Goal: Task Accomplishment & Management: Contribute content

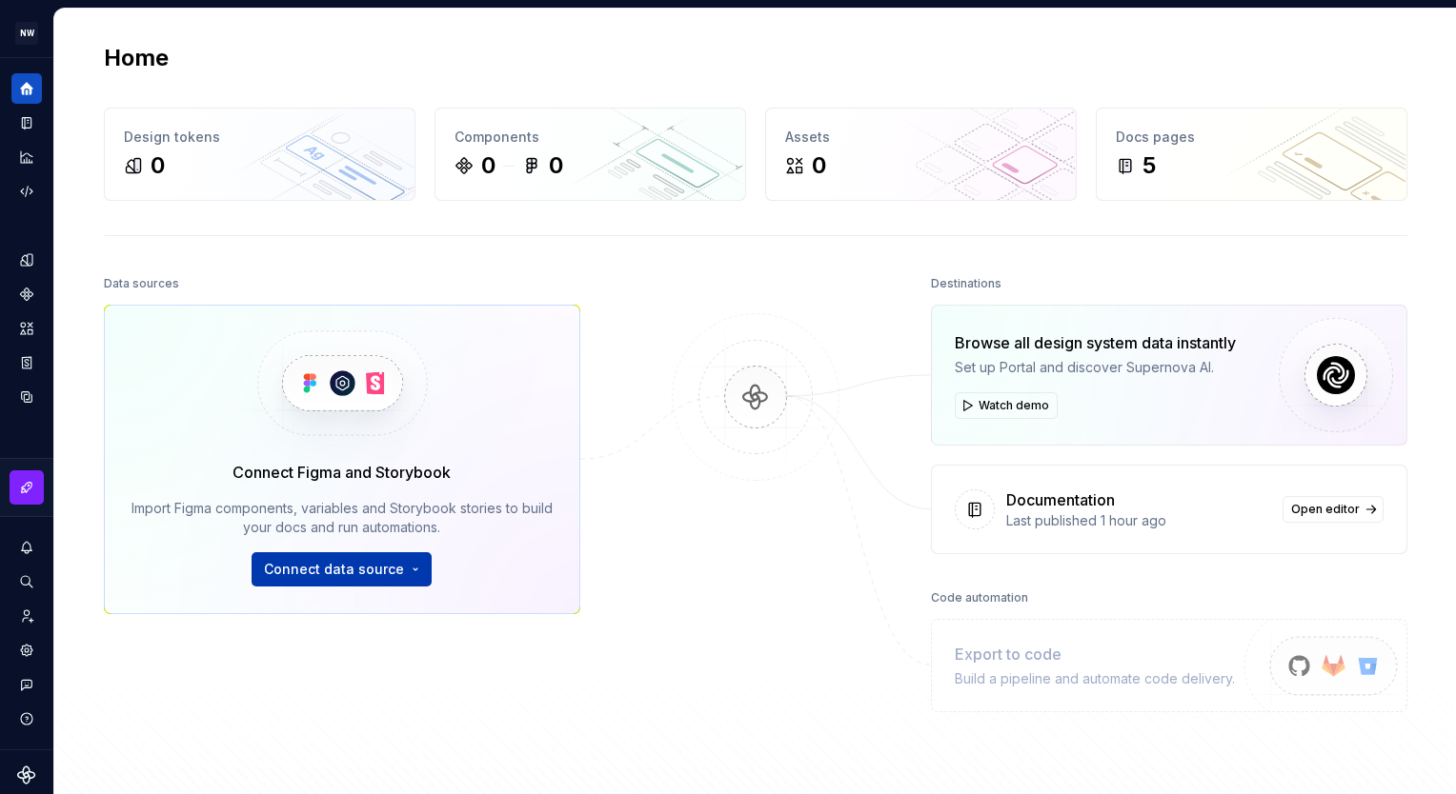
click at [343, 563] on span "Connect data source" at bounding box center [334, 569] width 140 height 19
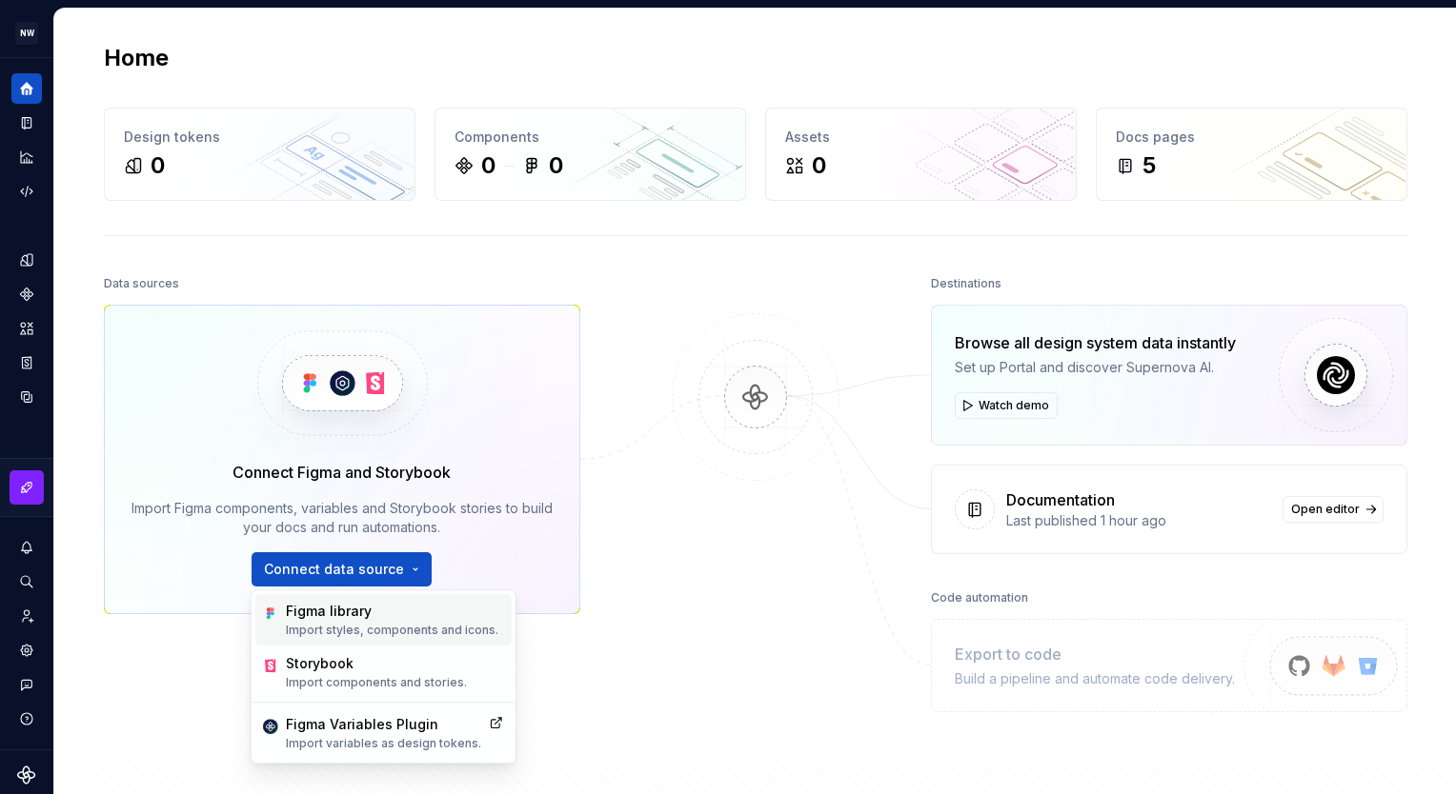
click at [367, 636] on p "Import styles, components and icons." at bounding box center [392, 630] width 212 height 15
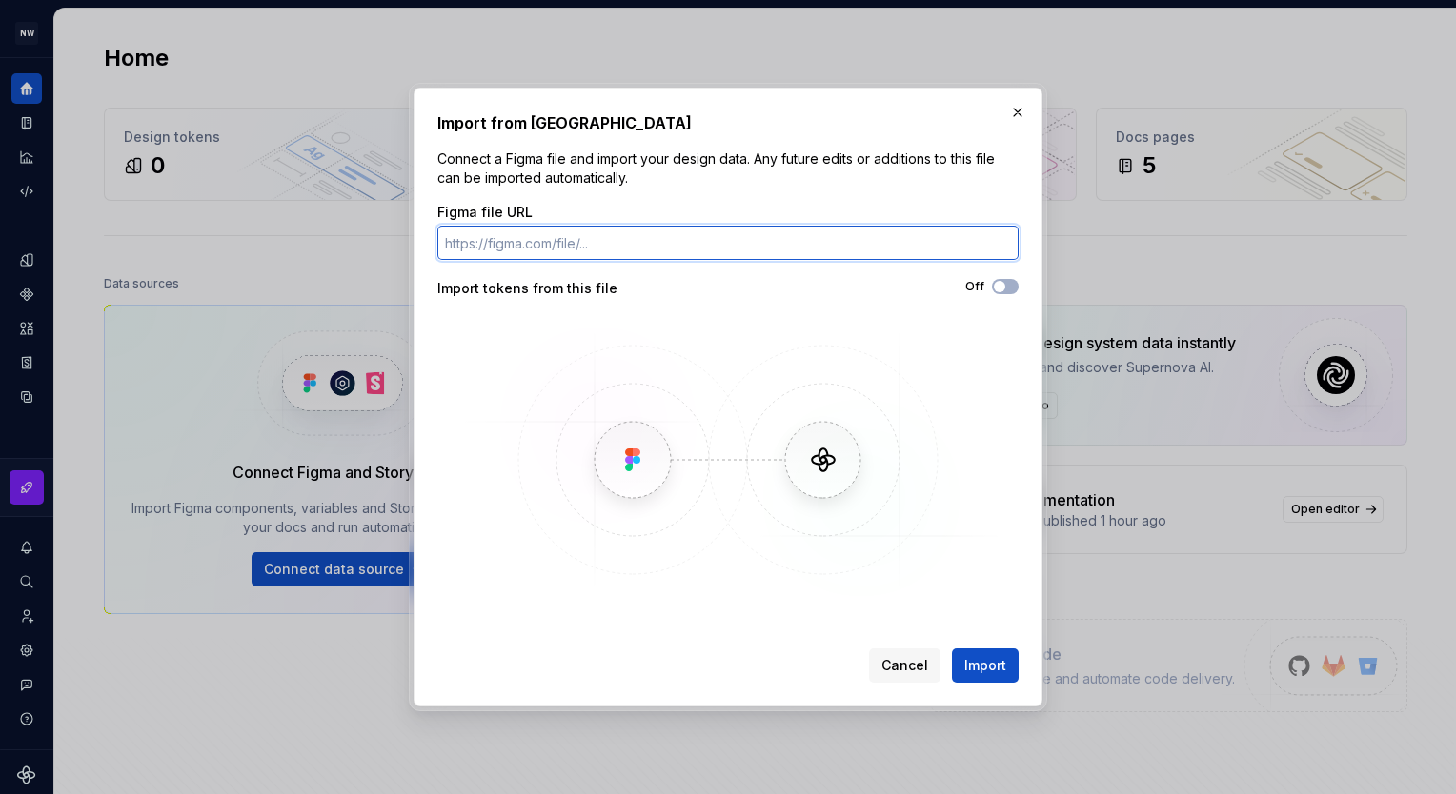
paste input "https://www.figma.com/design/yk9Cp67FijoGtkClr0d9Kb/Design-System---Test-Token-…"
type input "https://www.figma.com/design/yk9Cp67FijoGtkClr0d9Kb/Design-System---Test-Token-…"
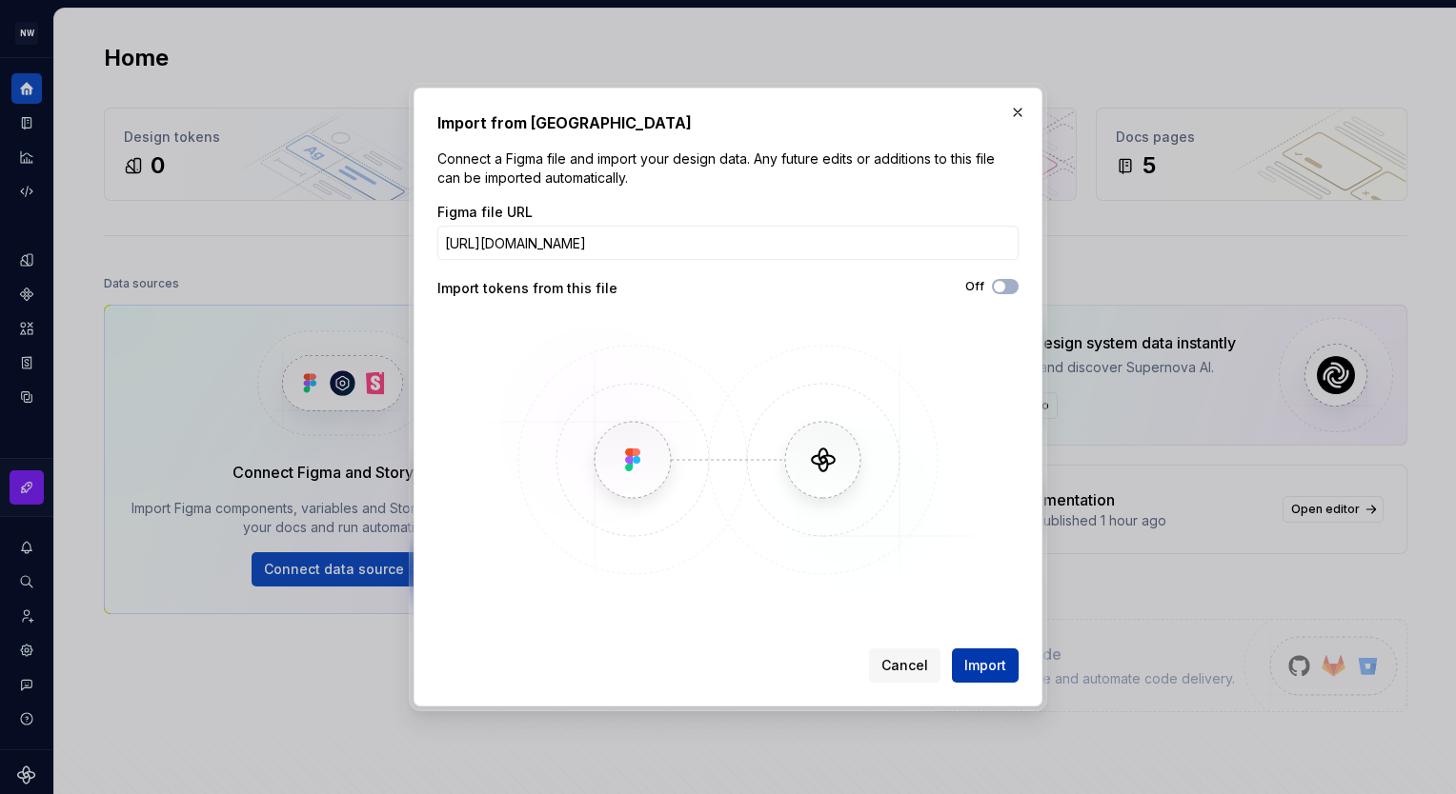
click at [970, 659] on span "Import" at bounding box center [985, 665] width 42 height 19
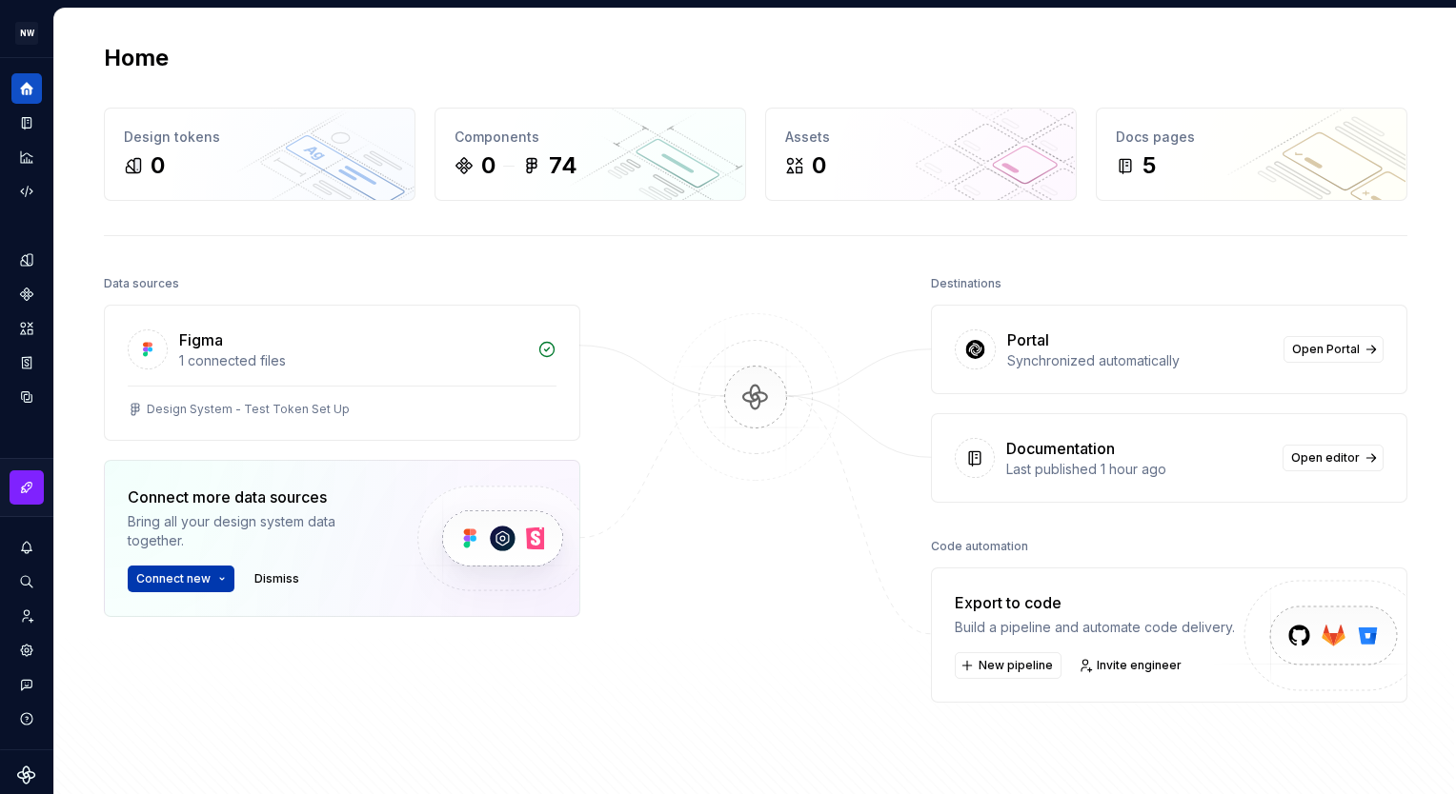
click at [216, 568] on button "Connect new" at bounding box center [181, 579] width 107 height 27
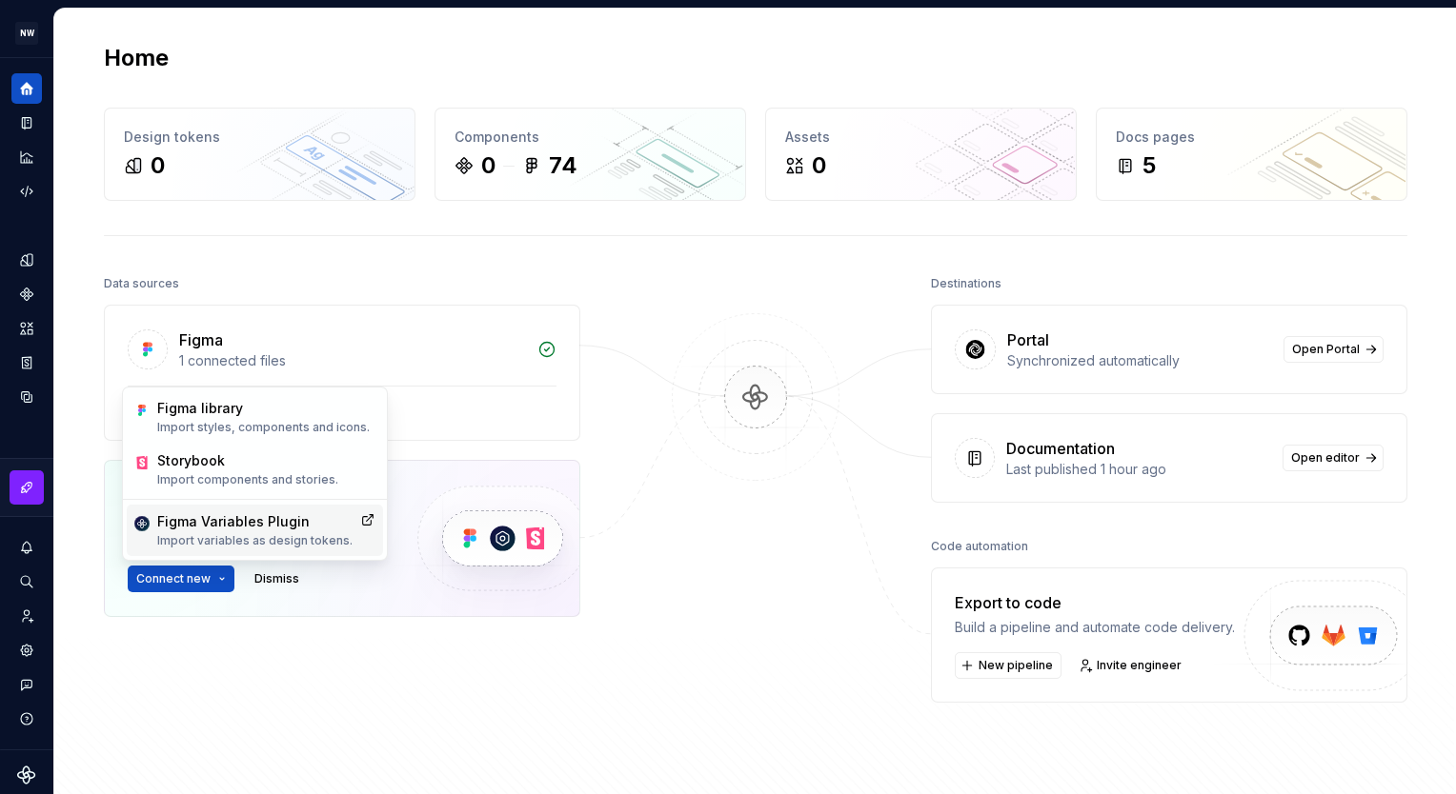
click at [295, 537] on p "Import variables as design tokens." at bounding box center [254, 540] width 195 height 15
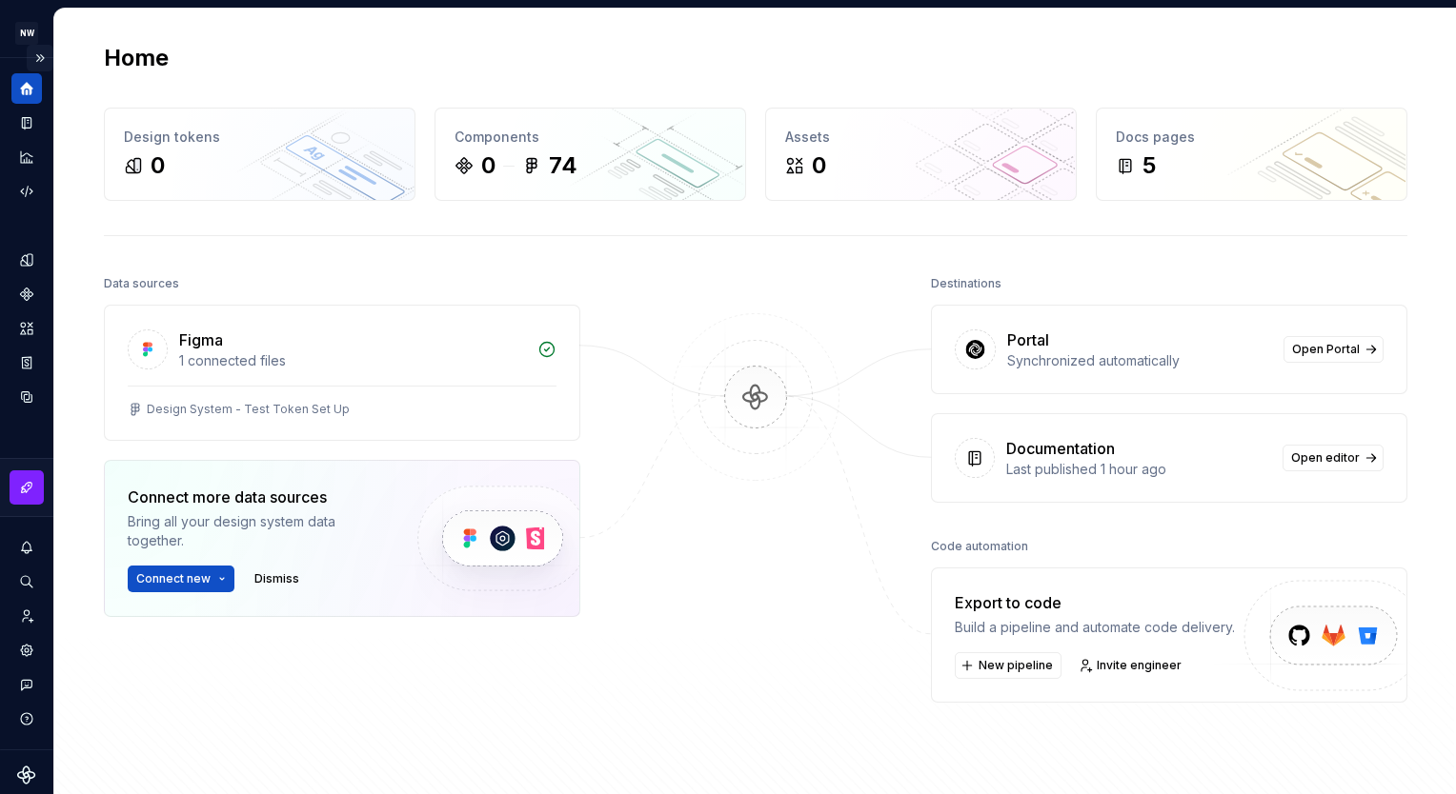
click at [38, 46] on button "Expand sidebar" at bounding box center [40, 58] width 27 height 27
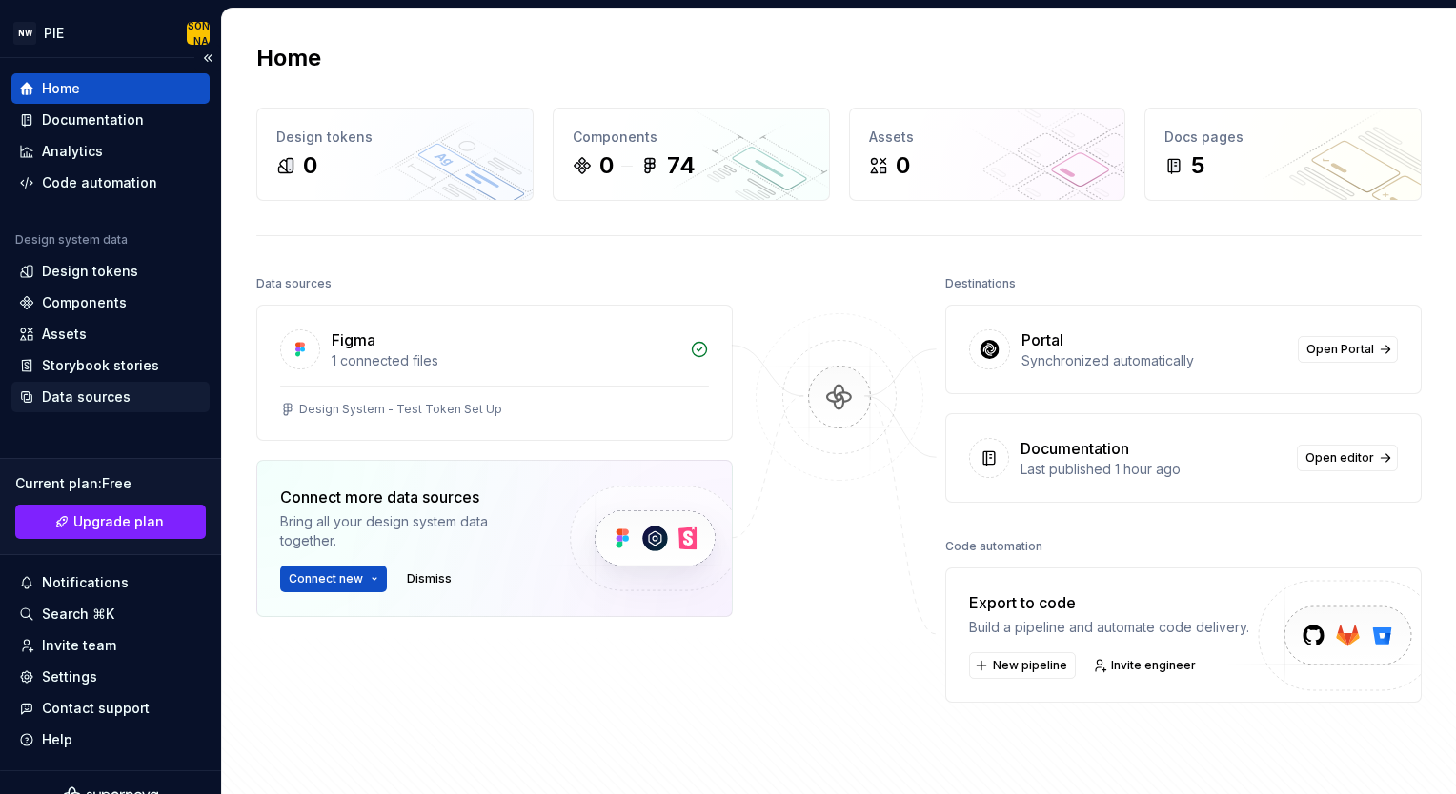
click at [92, 393] on div "Data sources" at bounding box center [86, 397] width 89 height 19
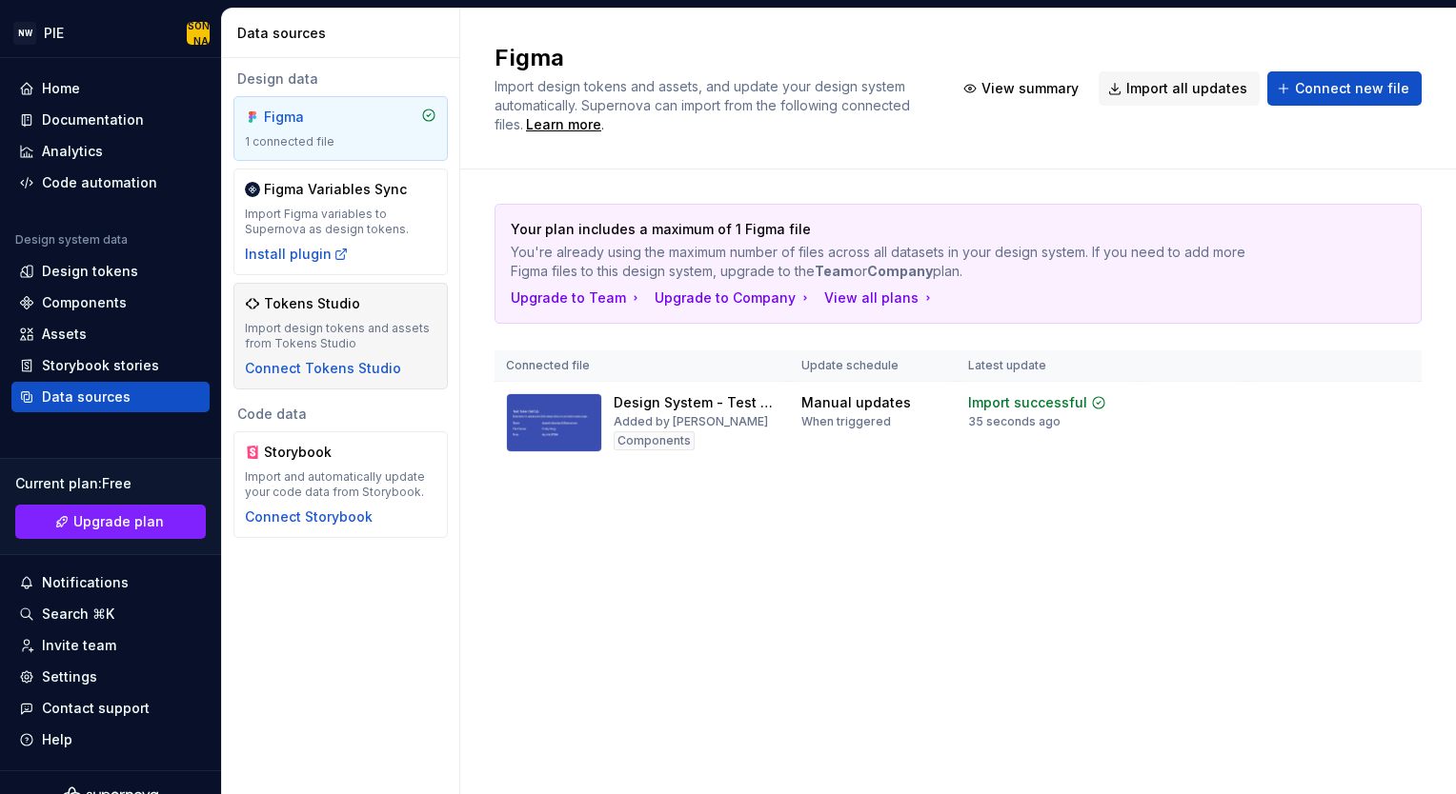
click at [386, 316] on div "Tokens Studio Import design tokens and assets from Tokens Studio Connect Tokens…" at bounding box center [340, 336] width 191 height 84
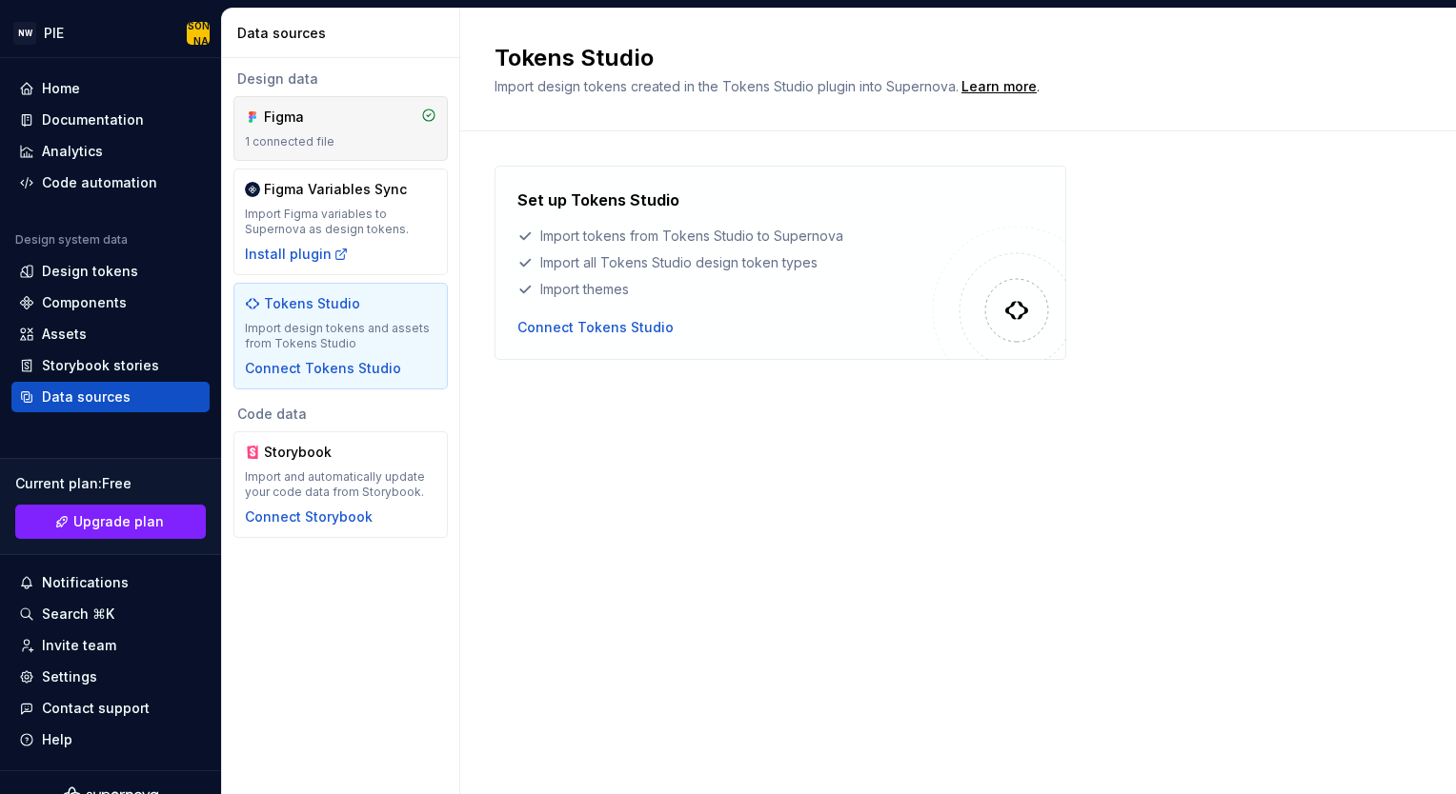
click at [361, 130] on div "Figma 1 connected file" at bounding box center [340, 129] width 191 height 42
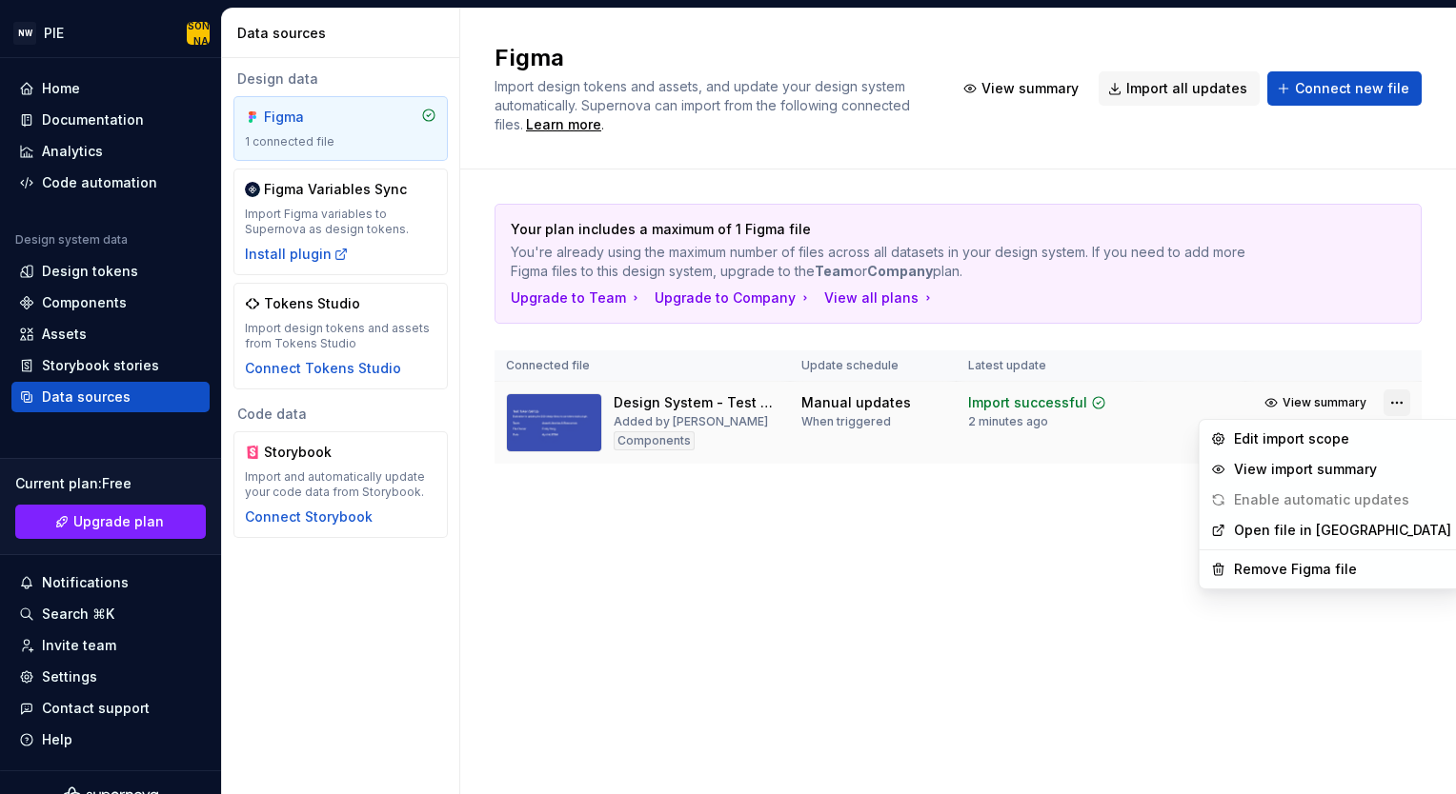
click at [1388, 400] on html "NW PIE JA Home Documentation Analytics Code automation Design system data Desig…" at bounding box center [728, 397] width 1456 height 794
click at [1332, 435] on div "Edit import scope" at bounding box center [1342, 439] width 217 height 19
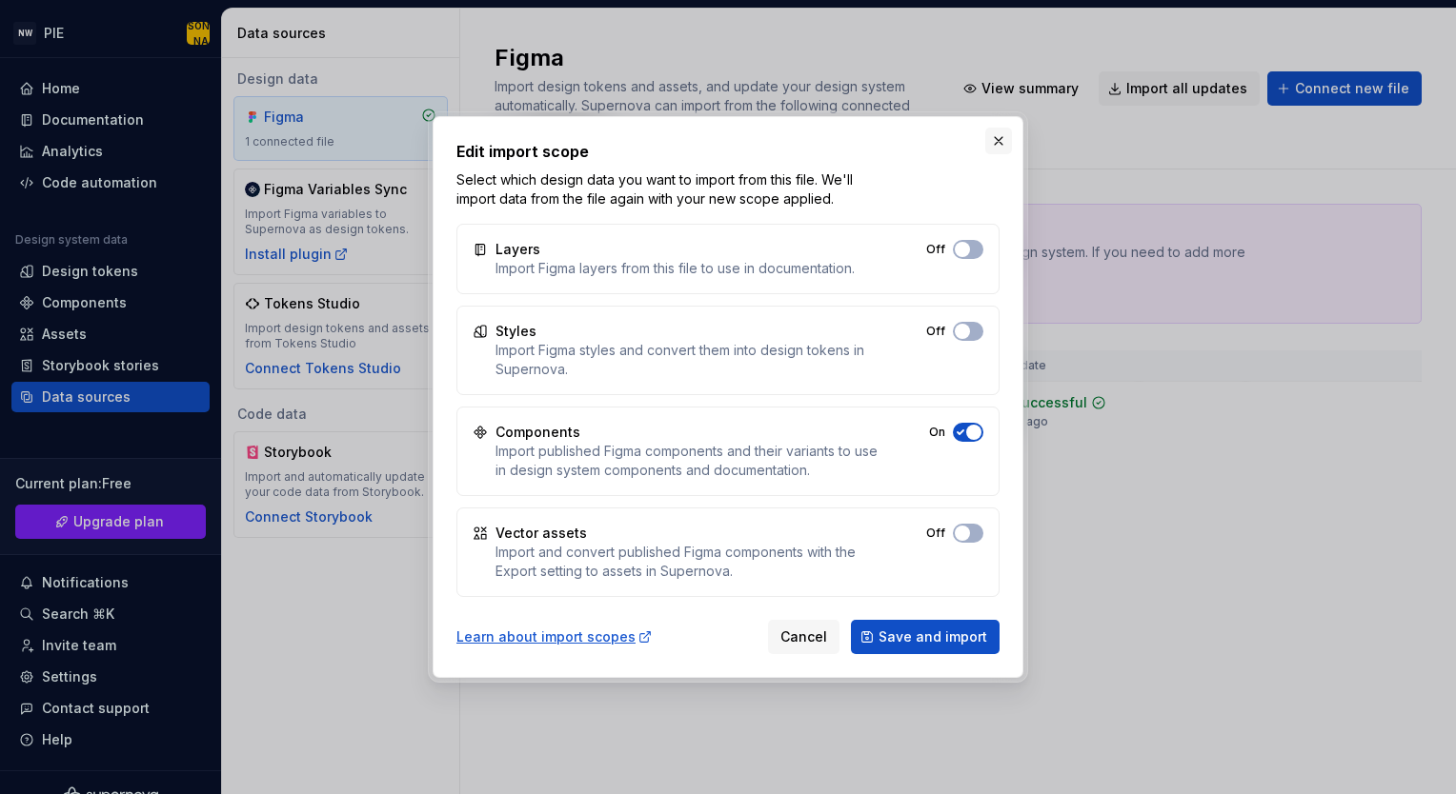
click at [994, 141] on button "button" at bounding box center [998, 141] width 27 height 27
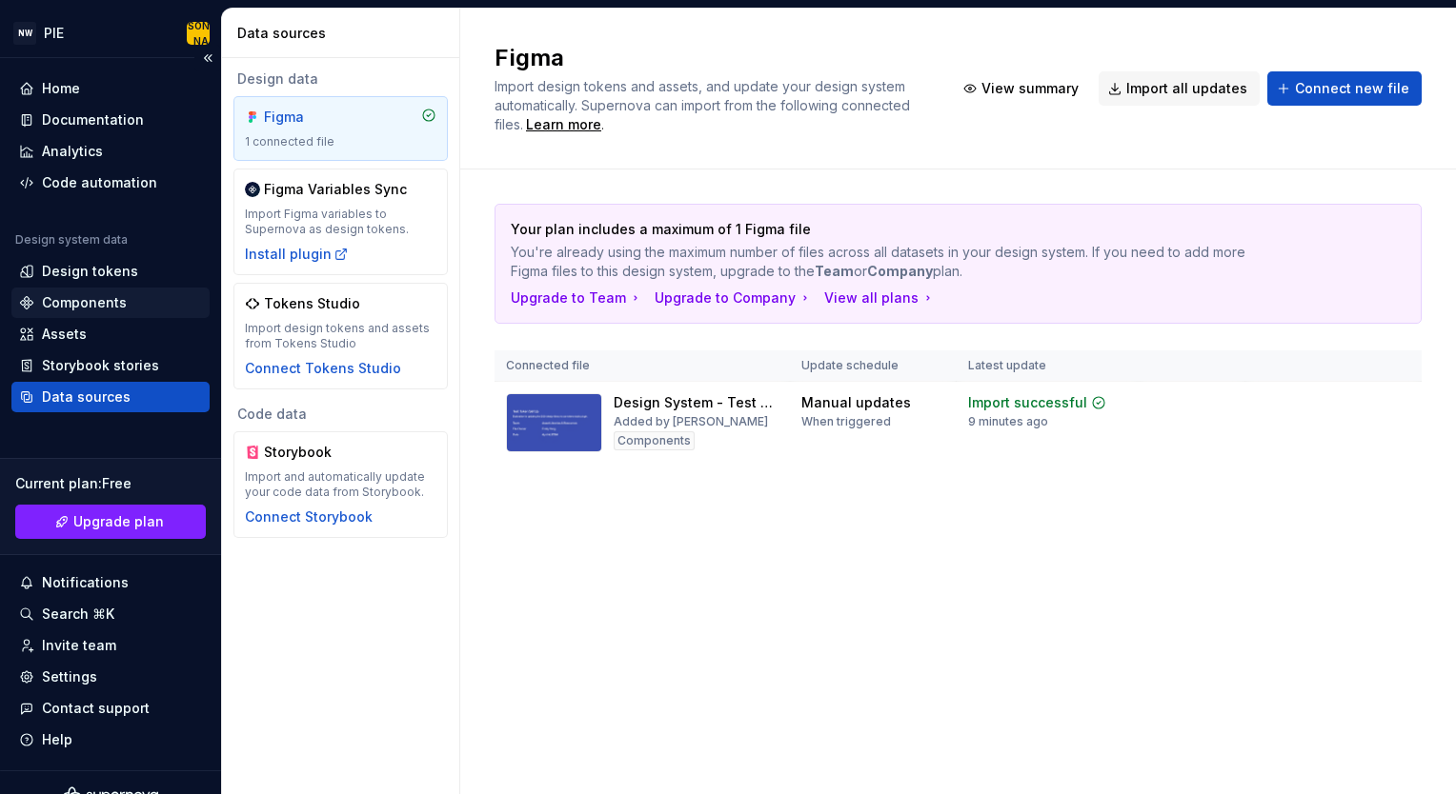
click at [95, 297] on div "Components" at bounding box center [84, 302] width 85 height 19
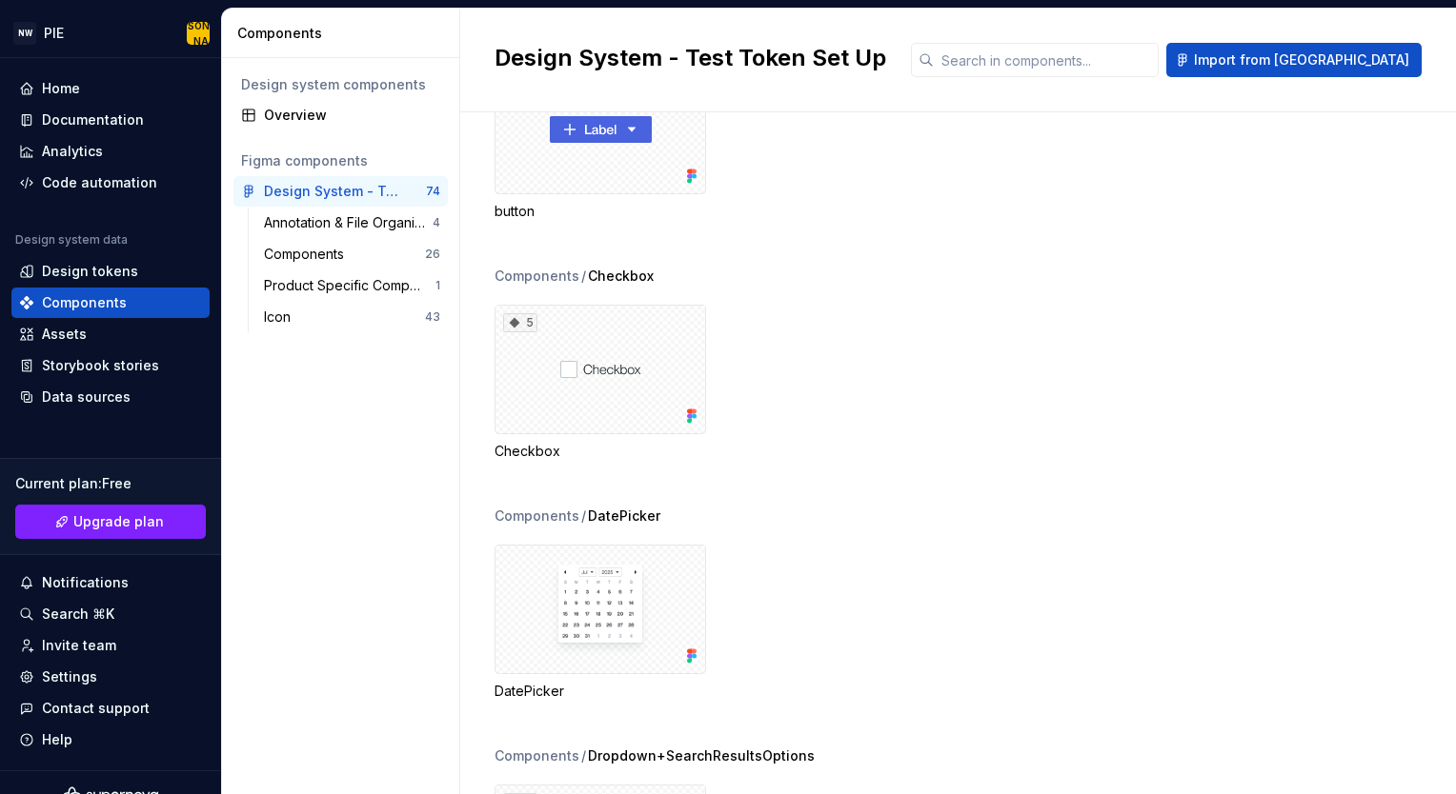
scroll to position [576, 0]
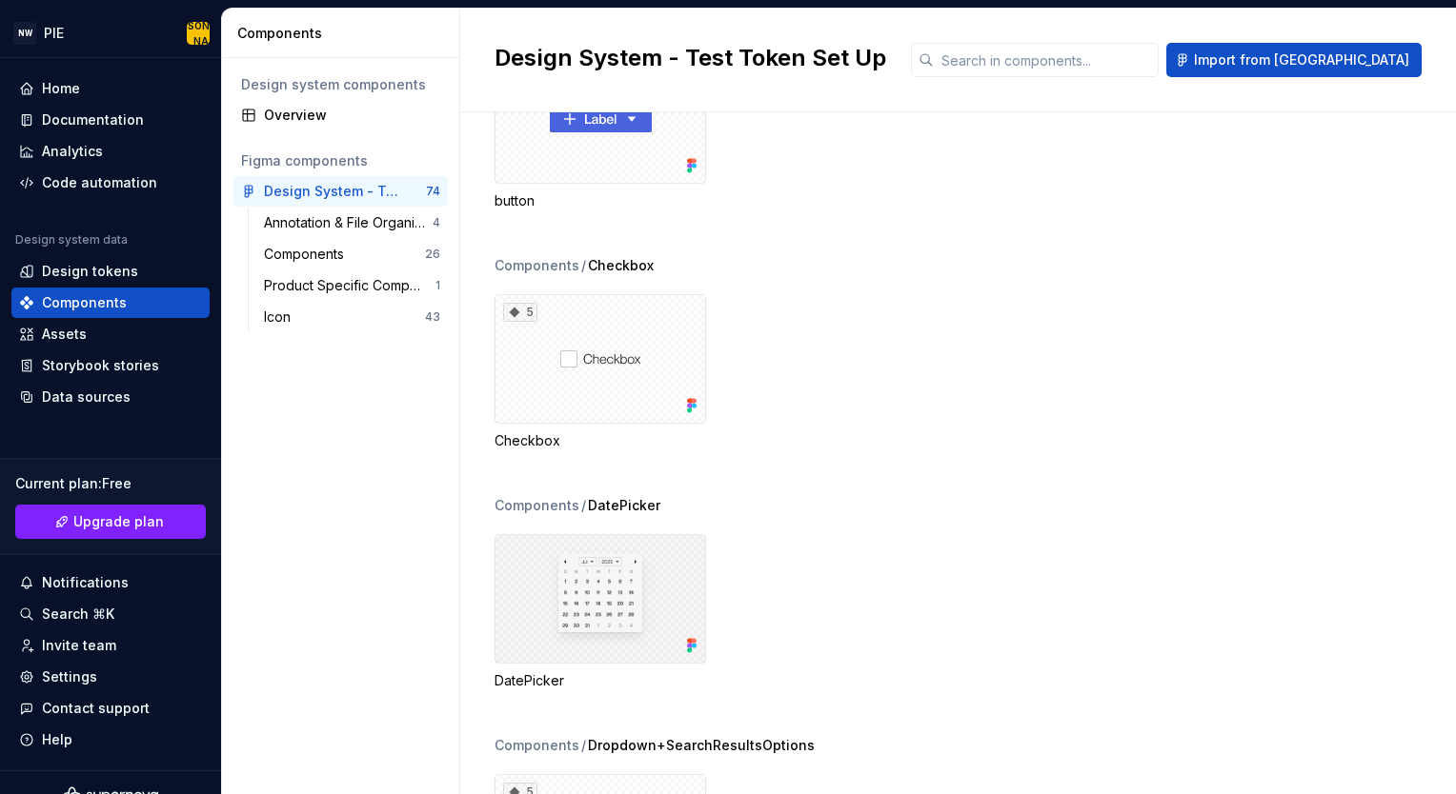
click at [610, 593] on div at bounding box center [599, 599] width 211 height 130
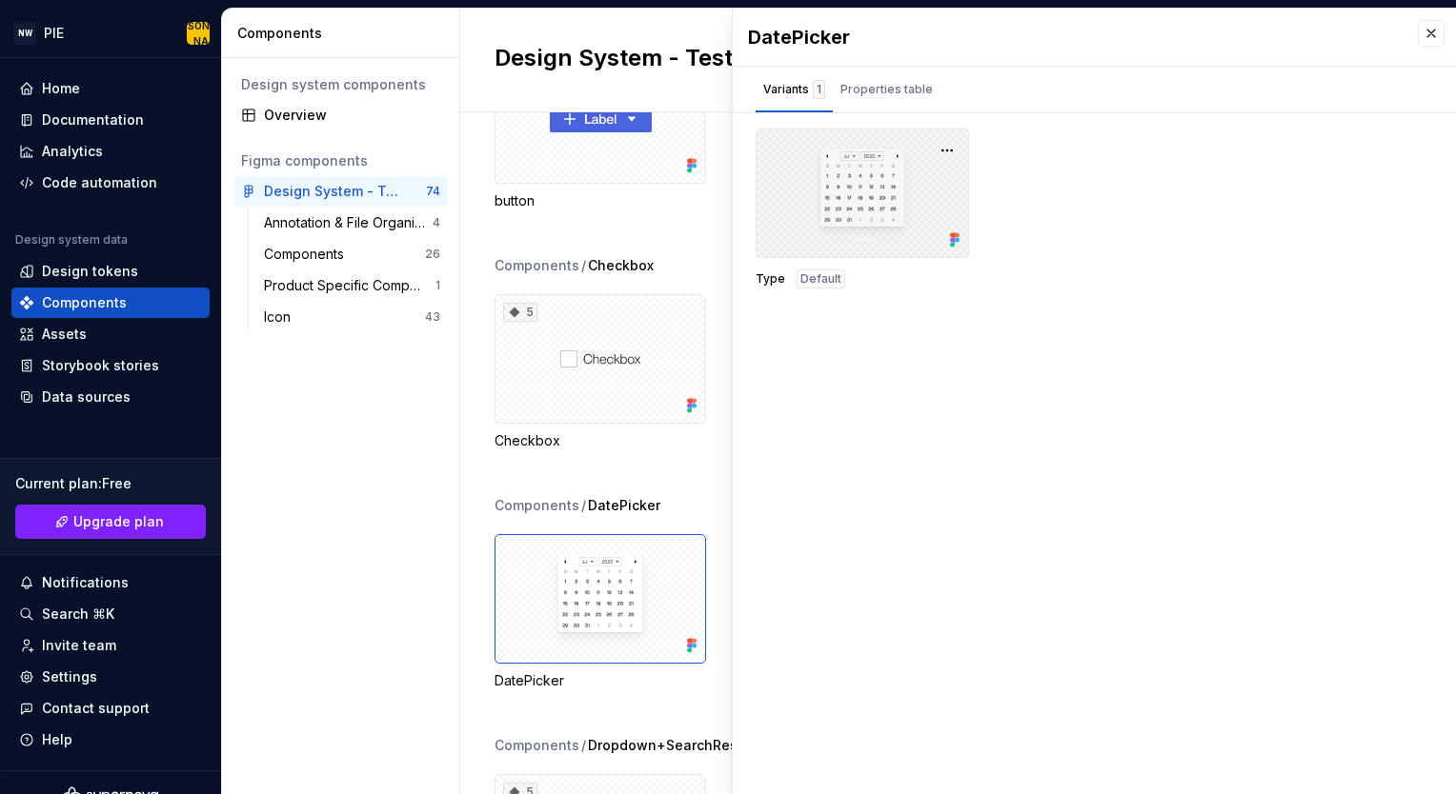
click at [865, 189] on div at bounding box center [861, 194] width 213 height 130
click at [880, 72] on button "Properties table" at bounding box center [887, 90] width 108 height 46
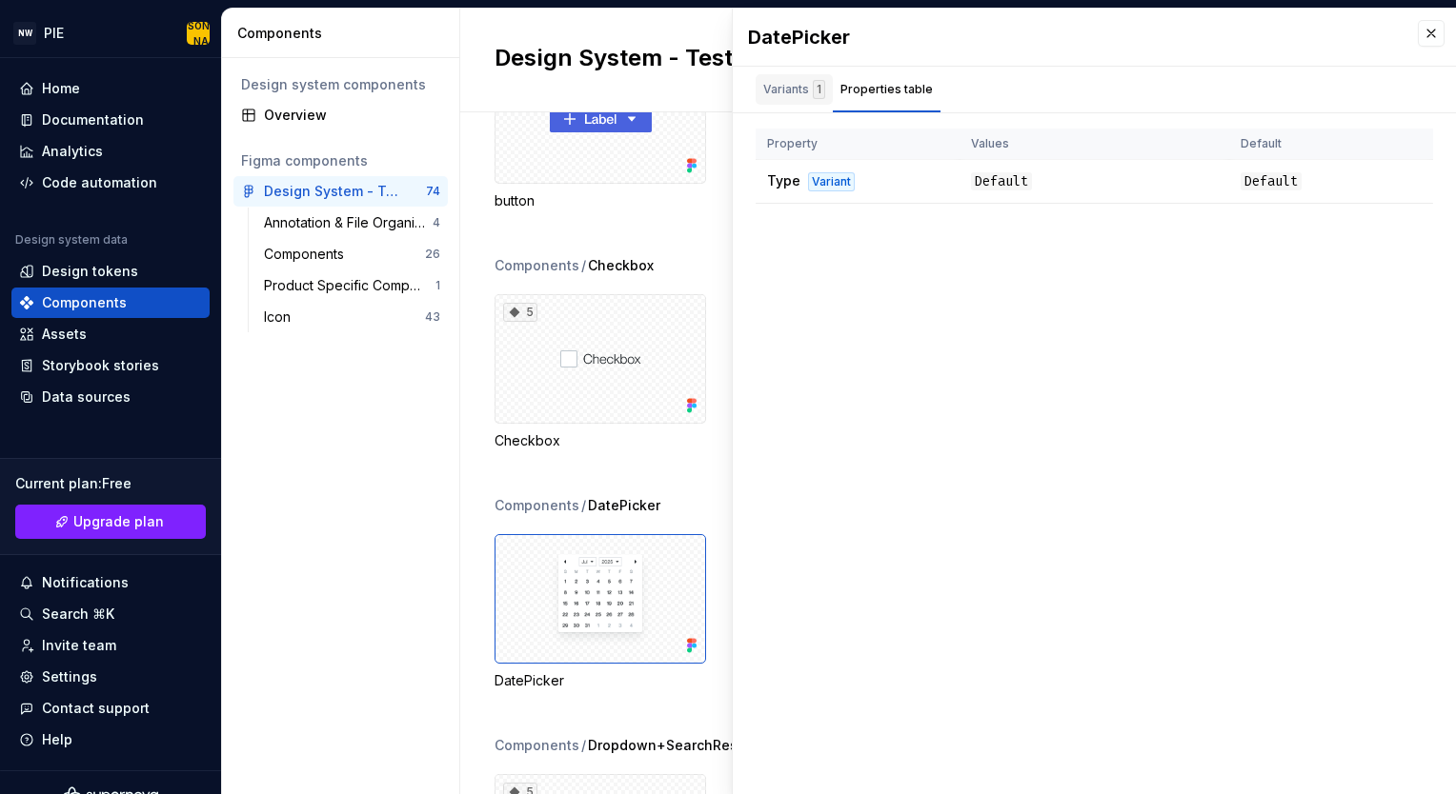
click at [786, 93] on div "Variants 1" at bounding box center [794, 89] width 62 height 19
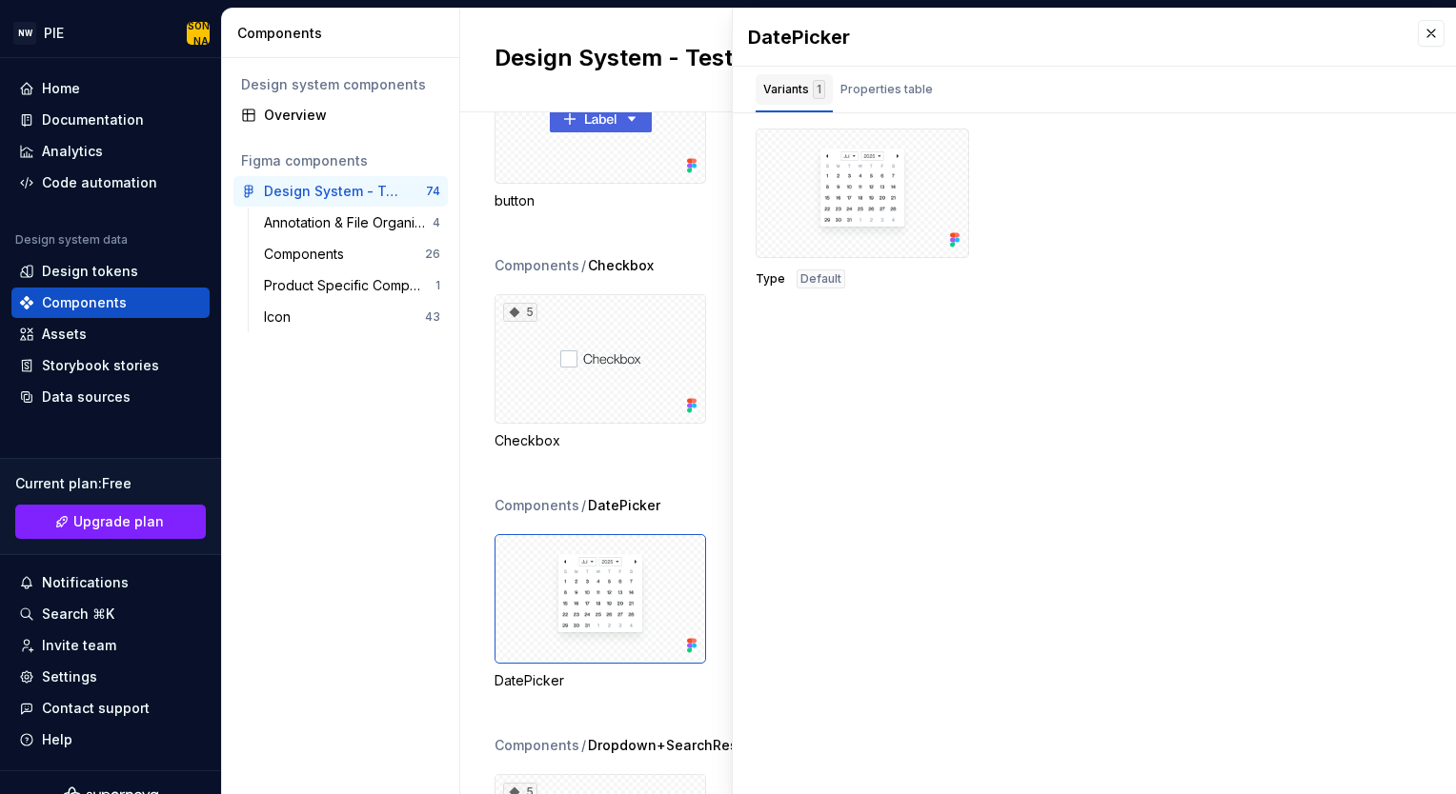
click at [786, 93] on div "Variants 1" at bounding box center [794, 89] width 62 height 19
click at [864, 80] on div "Properties table" at bounding box center [886, 89] width 92 height 19
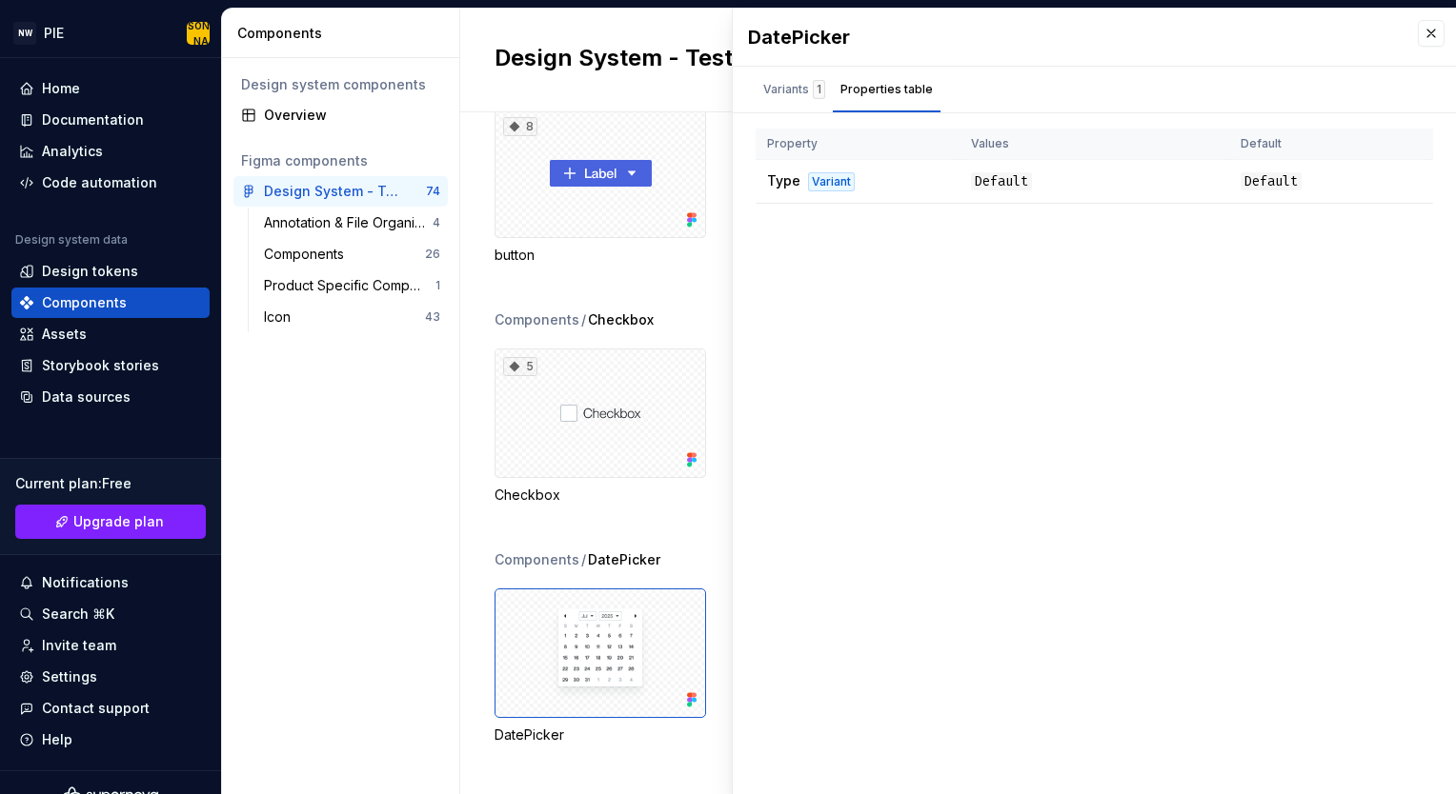
scroll to position [552, 0]
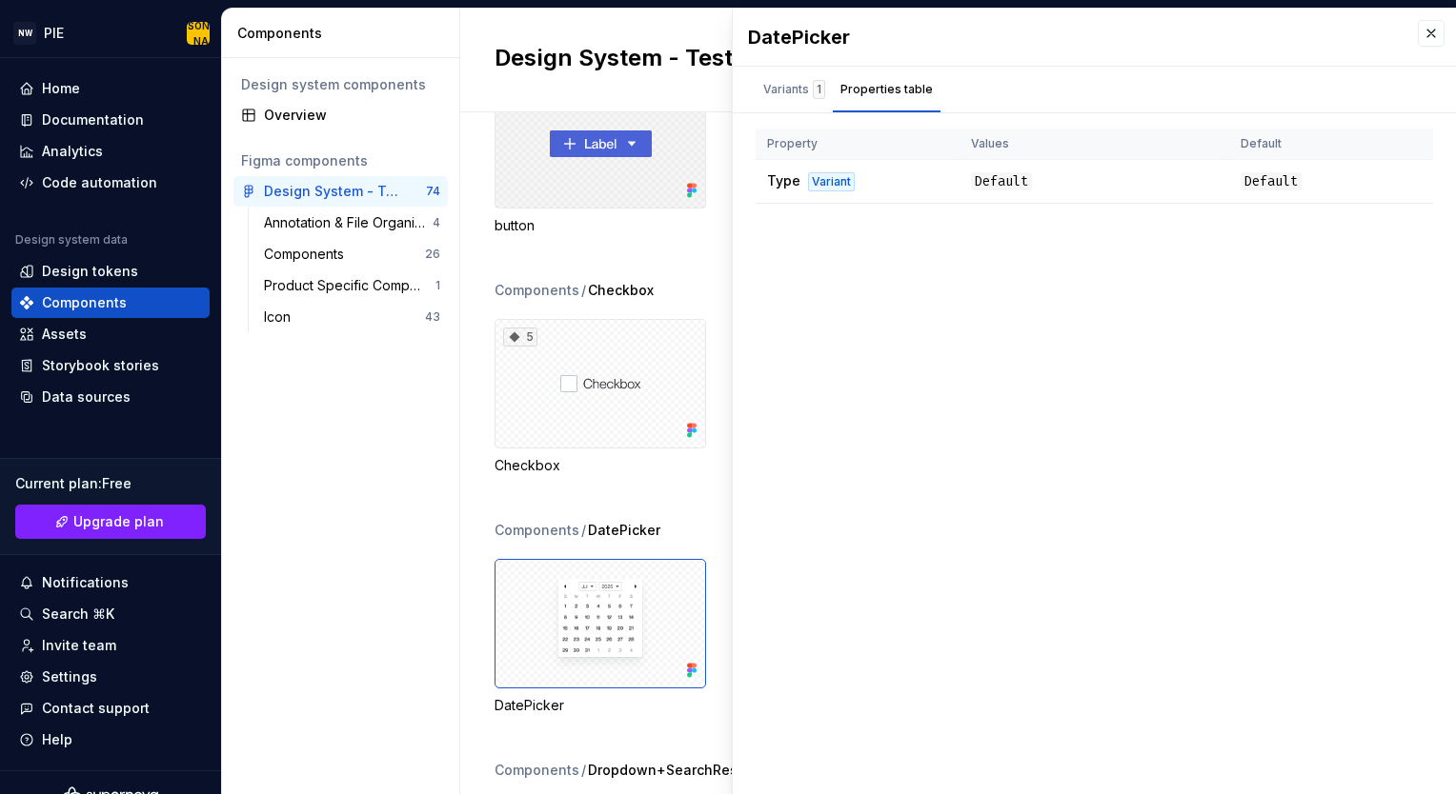
click at [631, 135] on div "8" at bounding box center [599, 144] width 211 height 130
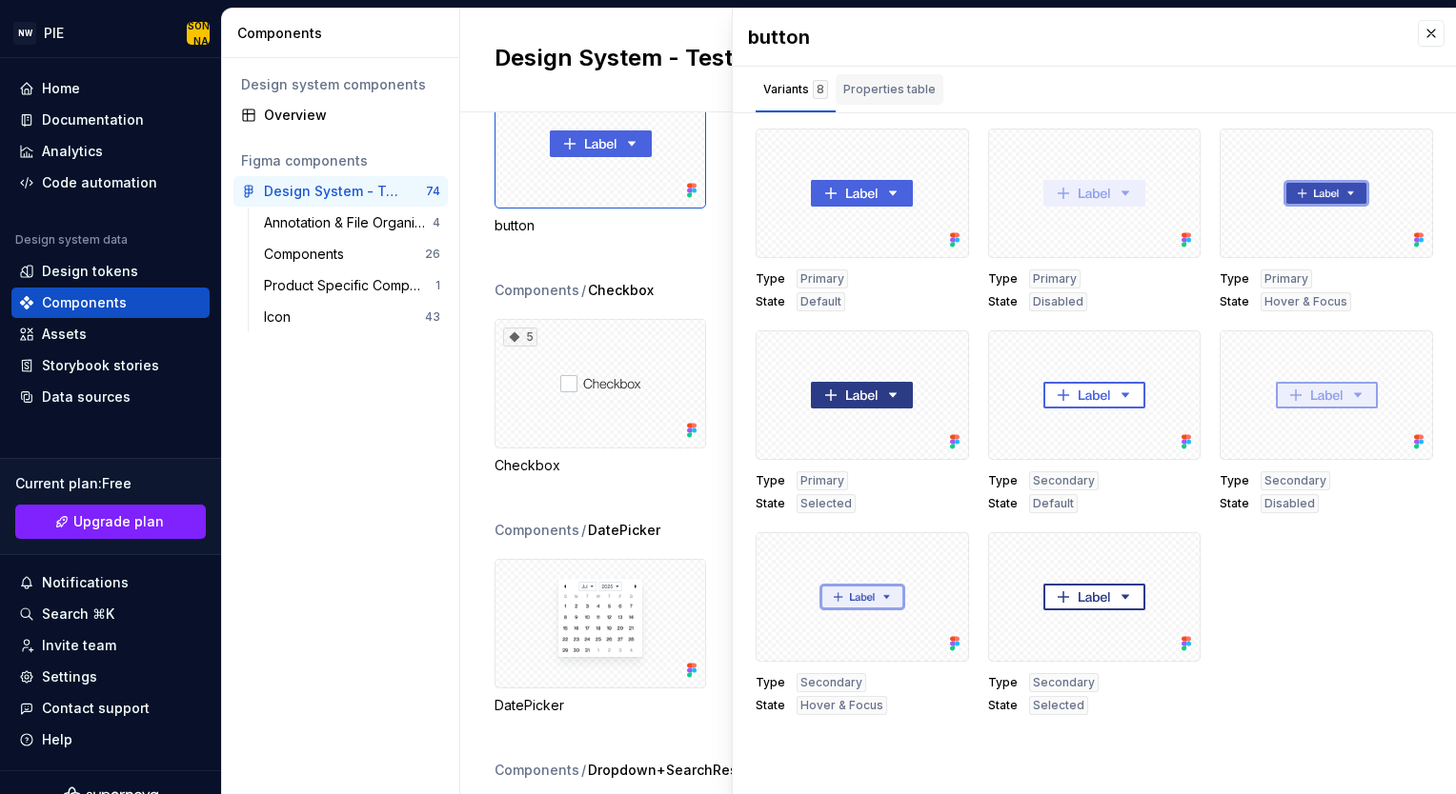
click at [889, 90] on div "Properties table" at bounding box center [889, 89] width 92 height 19
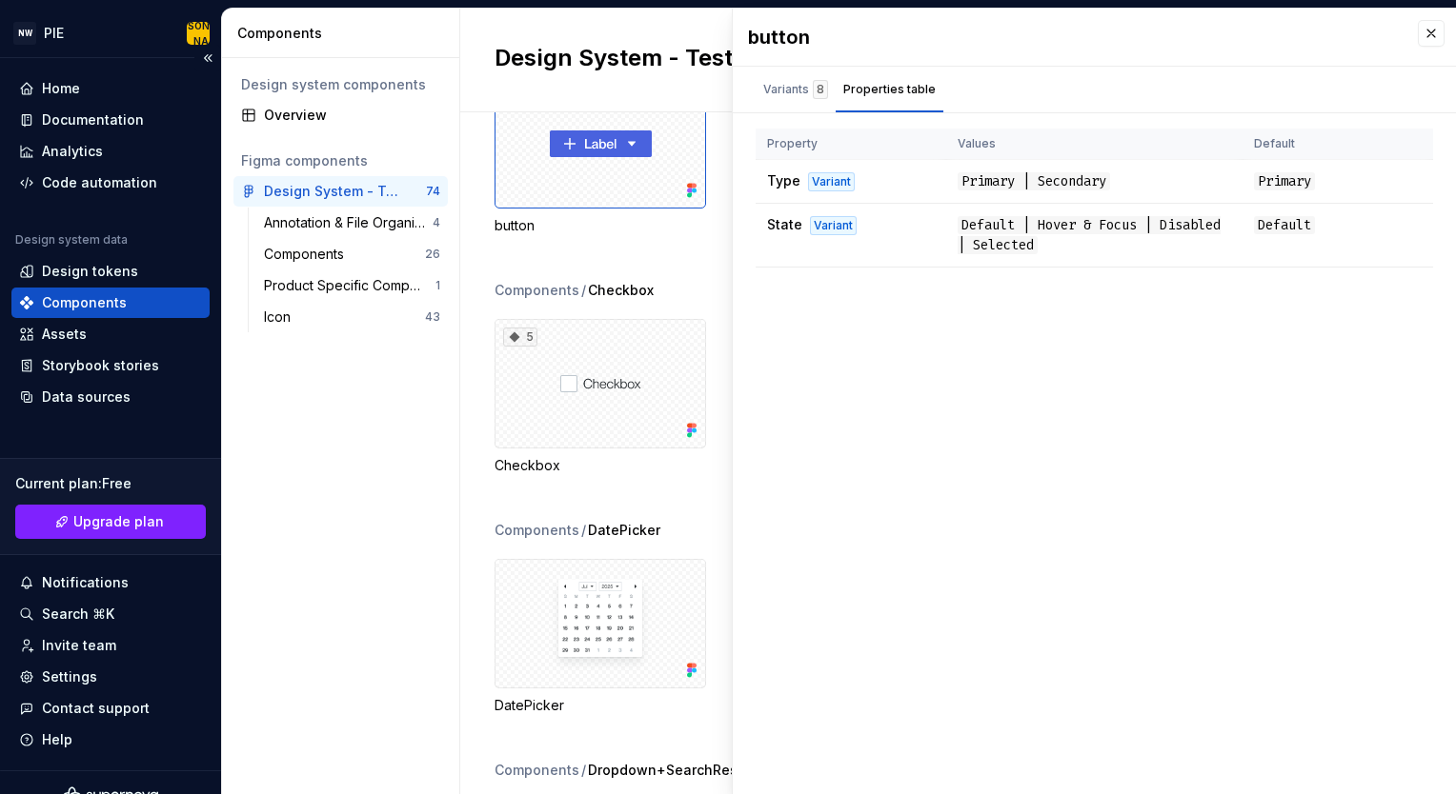
click at [98, 304] on div "Components" at bounding box center [84, 302] width 85 height 19
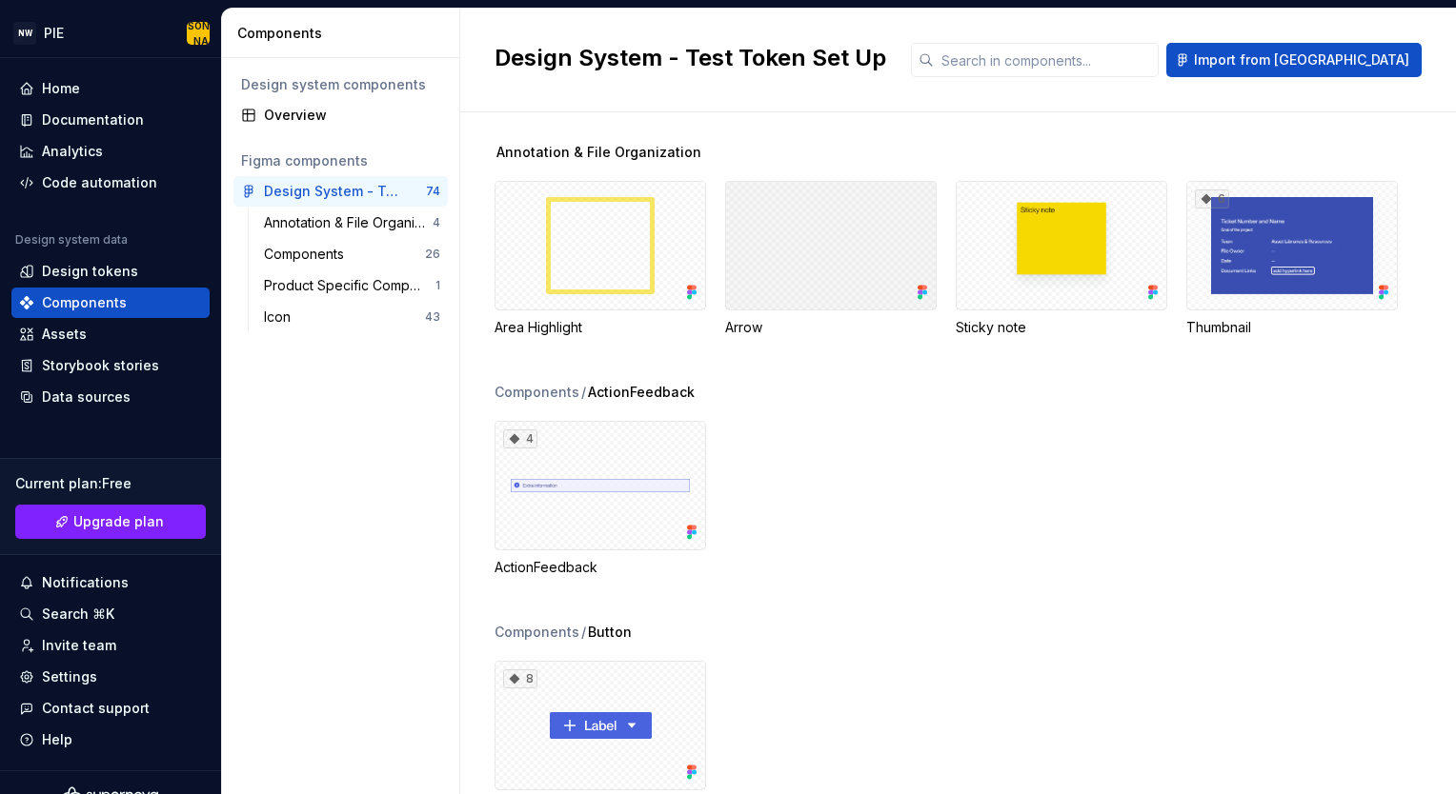
scroll to position [5, 0]
click at [368, 118] on div "Overview" at bounding box center [352, 115] width 176 height 19
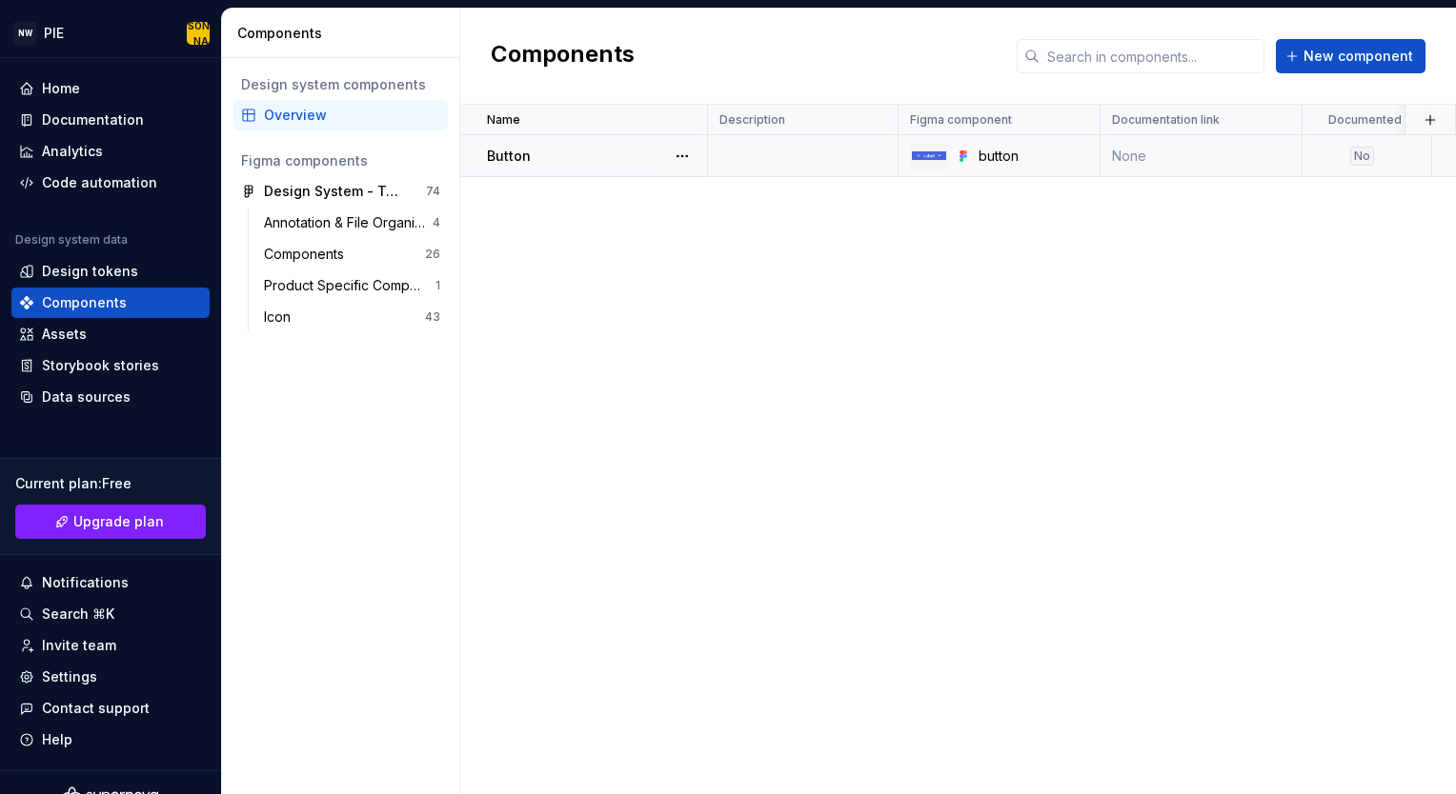
click at [533, 159] on div "Button" at bounding box center [596, 156] width 219 height 19
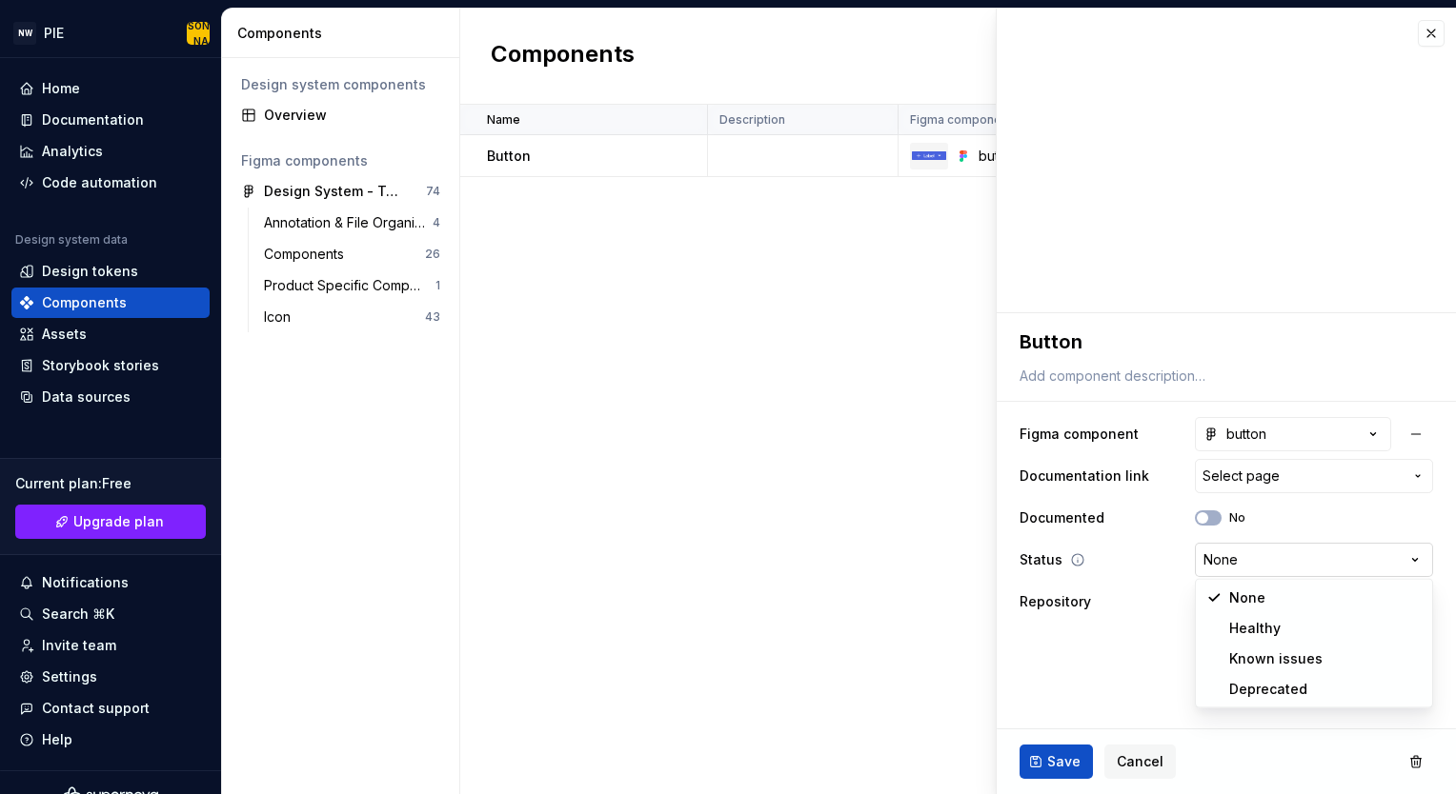
click at [1248, 565] on html "**********" at bounding box center [728, 397] width 1456 height 794
click at [1244, 476] on span "Select page" at bounding box center [1240, 476] width 77 height 19
click at [1244, 476] on html "**********" at bounding box center [728, 397] width 1456 height 794
click at [1234, 429] on div "button" at bounding box center [1234, 434] width 63 height 19
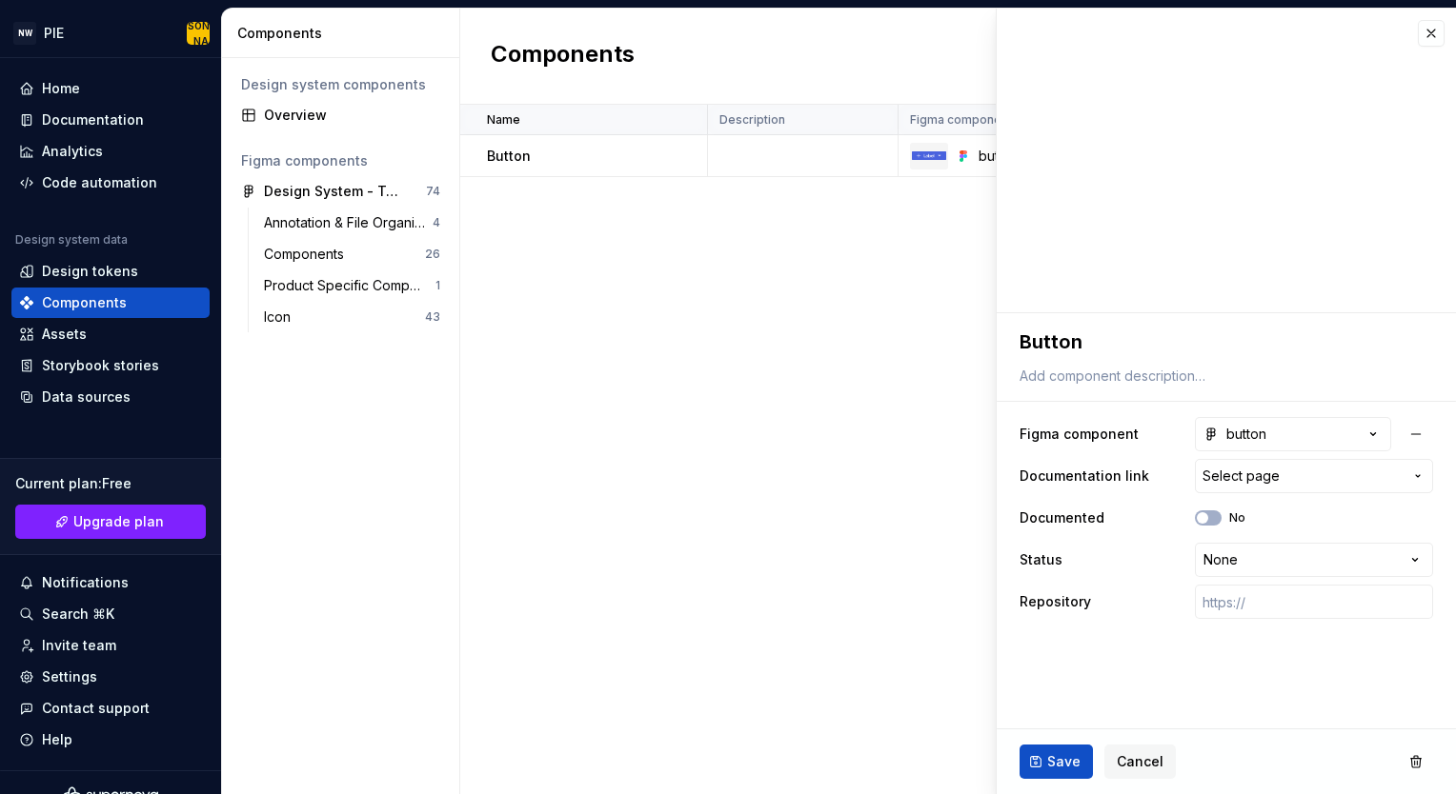
click at [1230, 661] on html "**********" at bounding box center [728, 397] width 1456 height 794
click at [846, 166] on td at bounding box center [803, 156] width 191 height 42
type textarea "*"
